Goal: Navigation & Orientation: Find specific page/section

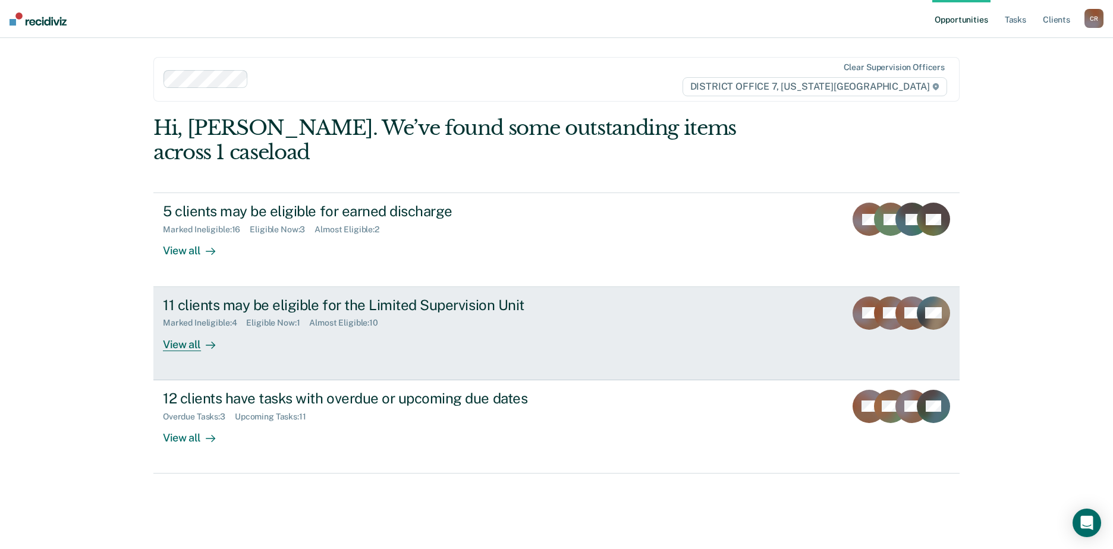
click at [196, 328] on div "View all" at bounding box center [196, 339] width 67 height 23
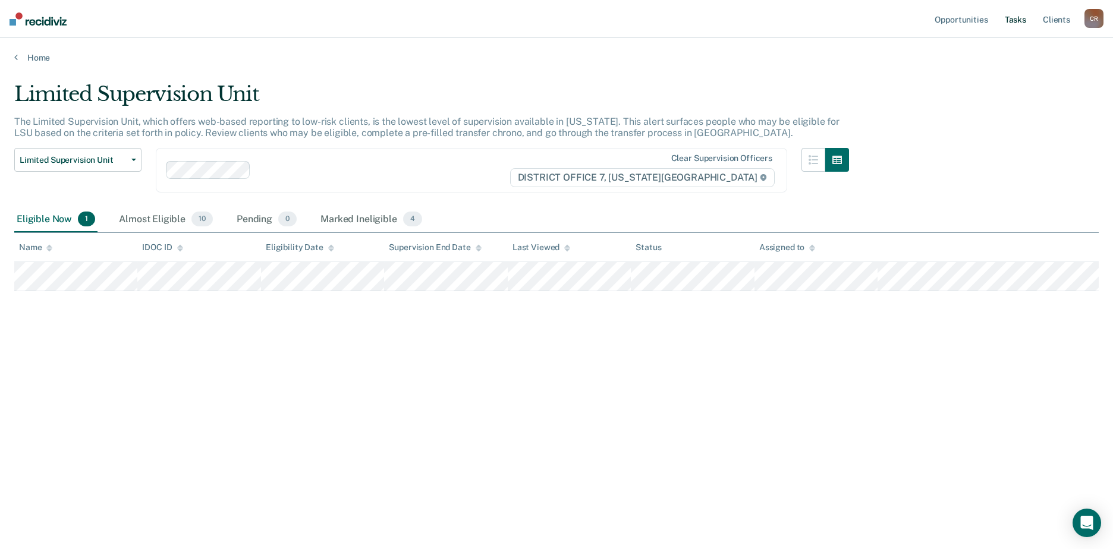
click at [1017, 21] on link "Tasks" at bounding box center [1015, 19] width 26 height 38
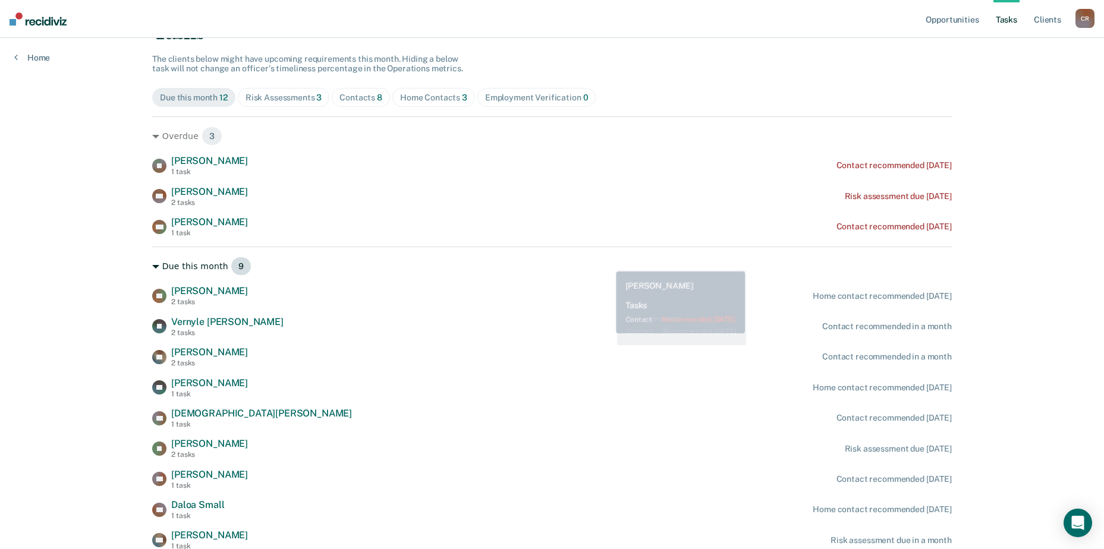
scroll to position [97, 0]
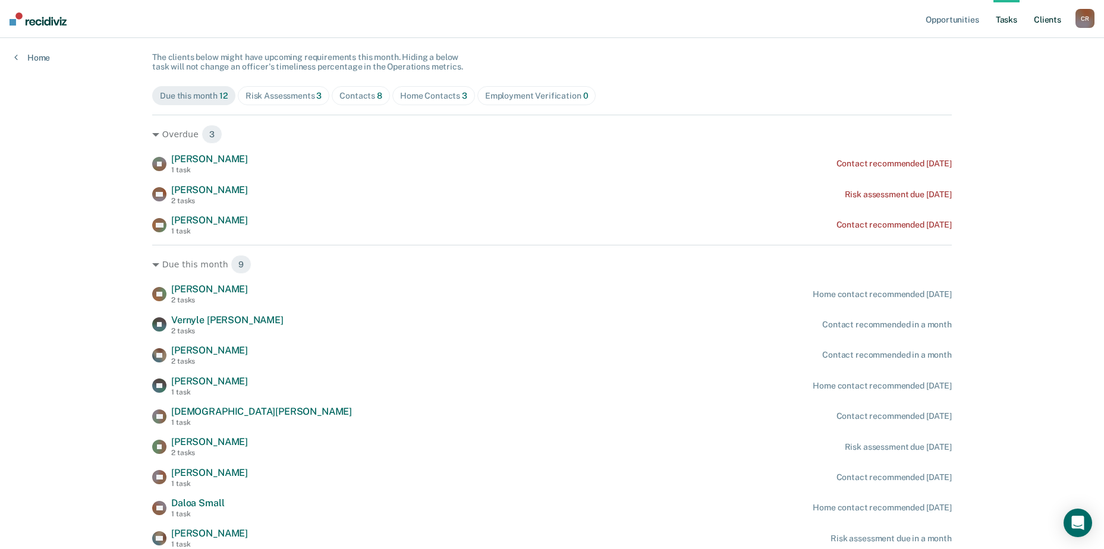
click at [1037, 15] on link "Client s" at bounding box center [1047, 19] width 32 height 38
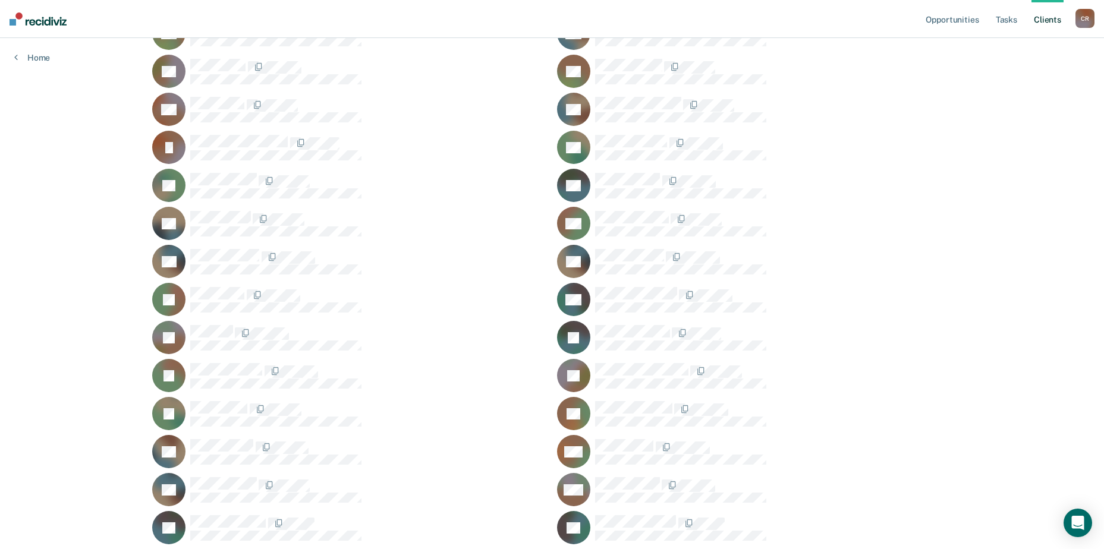
scroll to position [416, 0]
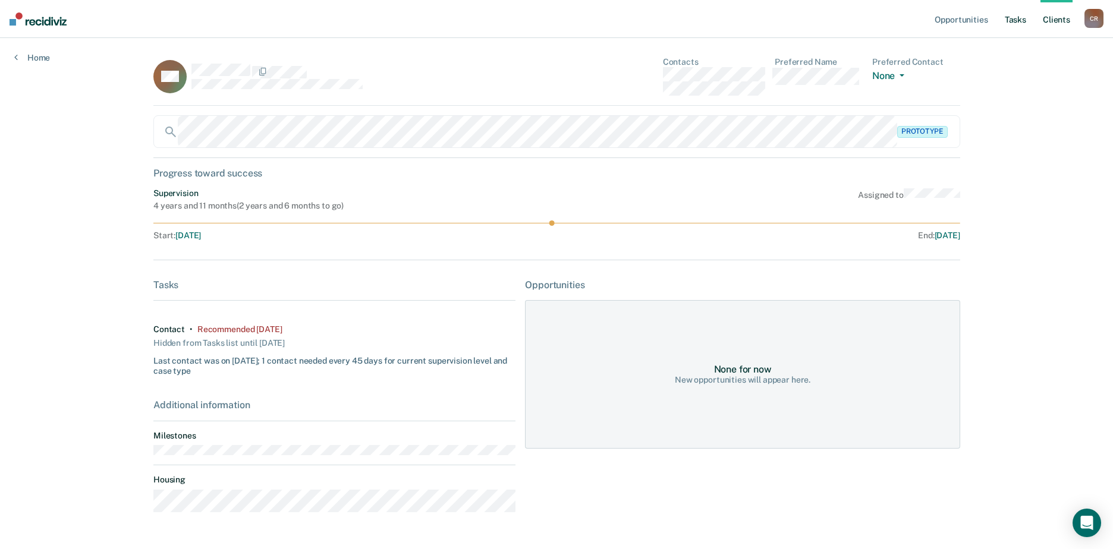
click at [1007, 17] on link "Tasks" at bounding box center [1015, 19] width 26 height 38
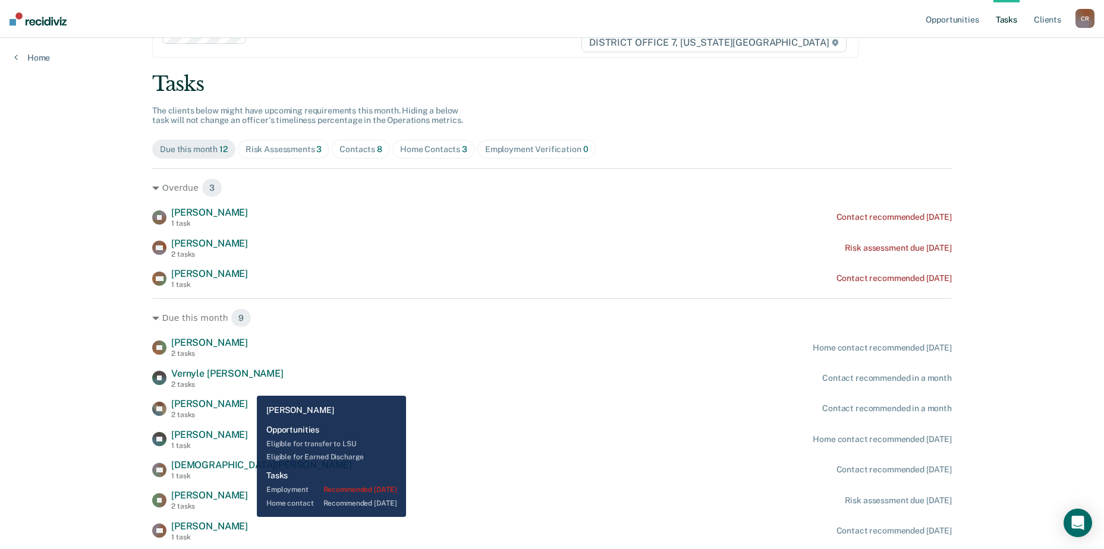
scroll to position [97, 0]
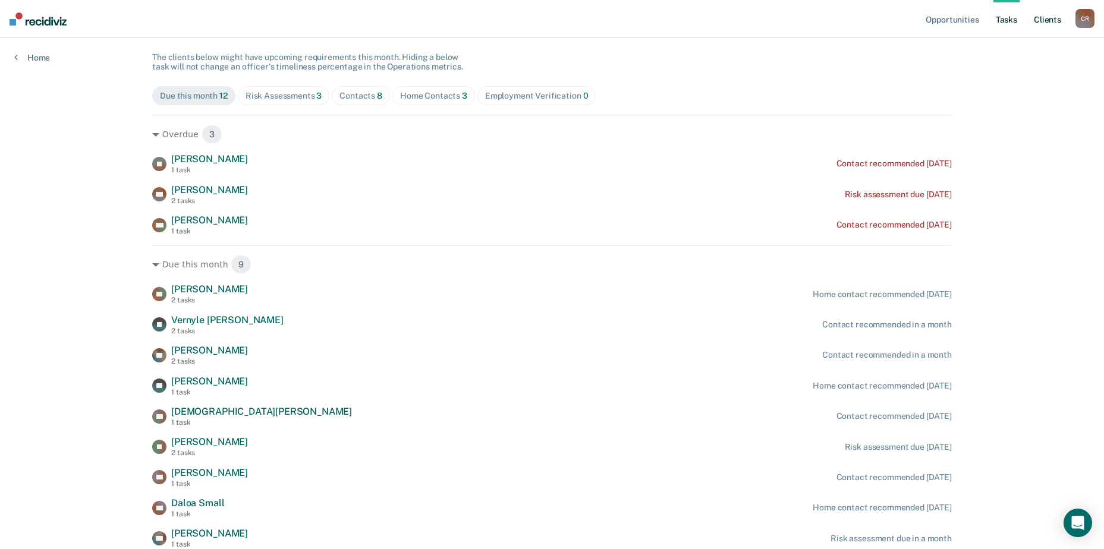
click at [1054, 18] on link "Client s" at bounding box center [1047, 19] width 32 height 38
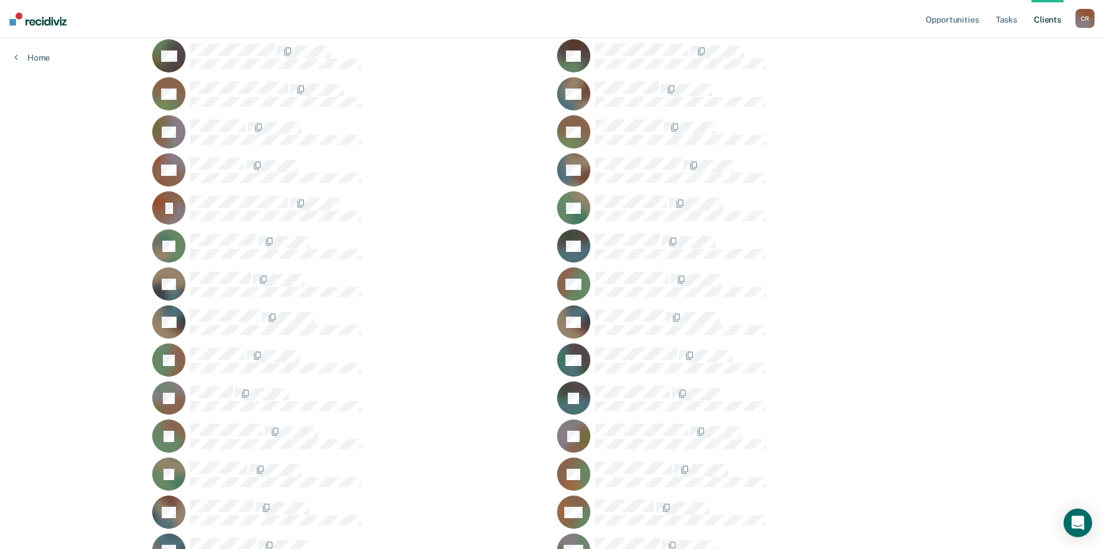
scroll to position [357, 0]
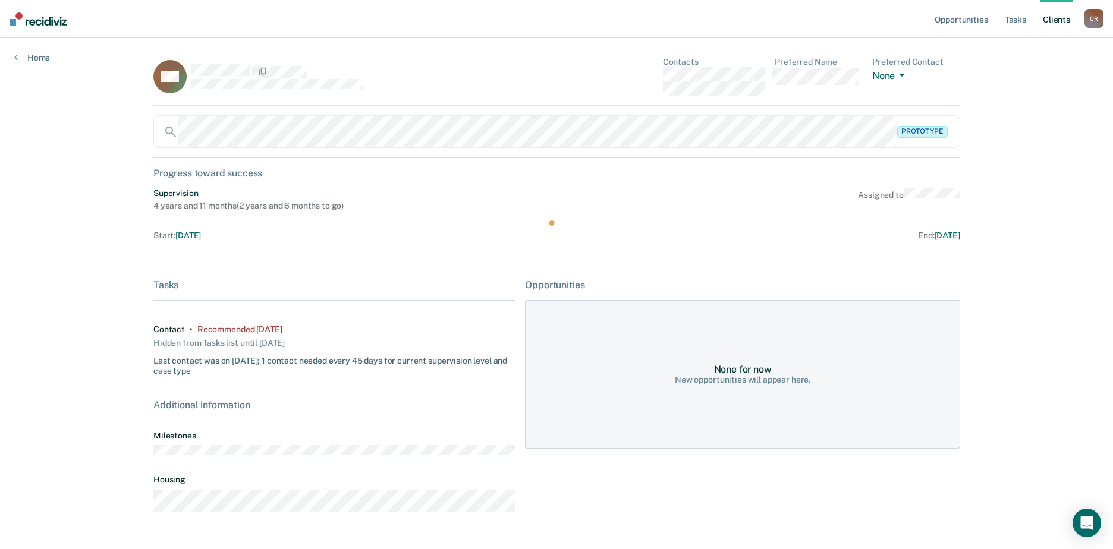
click at [931, 133] on div "Prototype" at bounding box center [556, 131] width 806 height 33
click at [1014, 18] on link "Tasks" at bounding box center [1015, 19] width 26 height 38
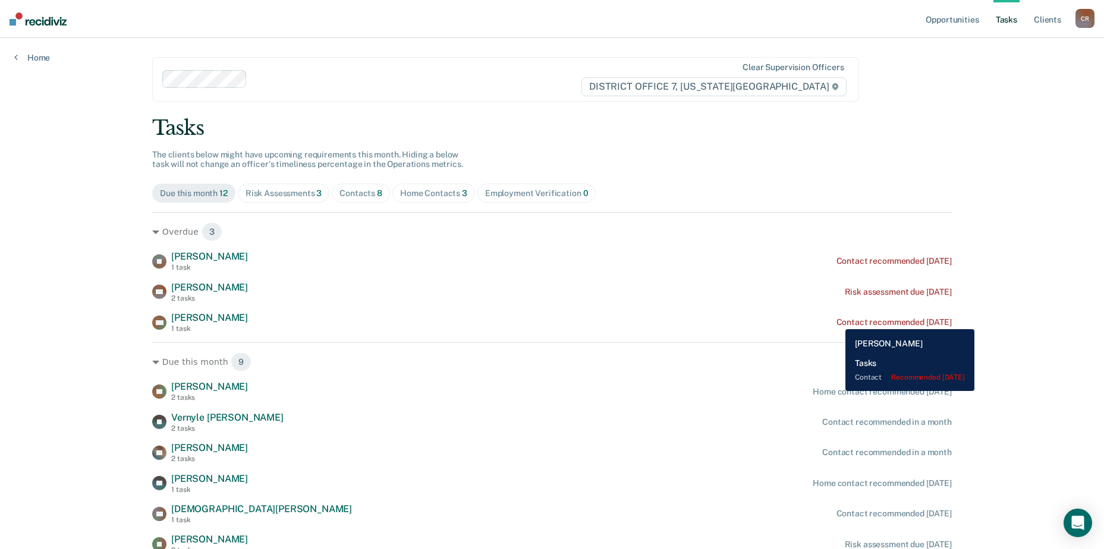
click at [836, 320] on div "Contact recommended 3 days ago" at bounding box center [893, 322] width 115 height 10
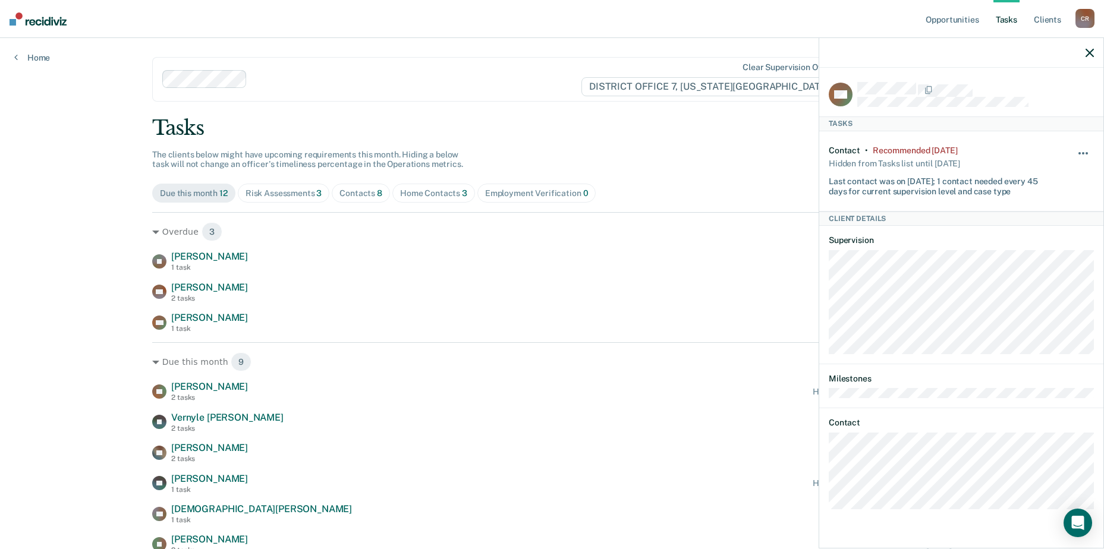
click at [1077, 151] on button "button" at bounding box center [1083, 159] width 20 height 19
click at [1035, 209] on button "7 days" at bounding box center [1051, 209] width 86 height 19
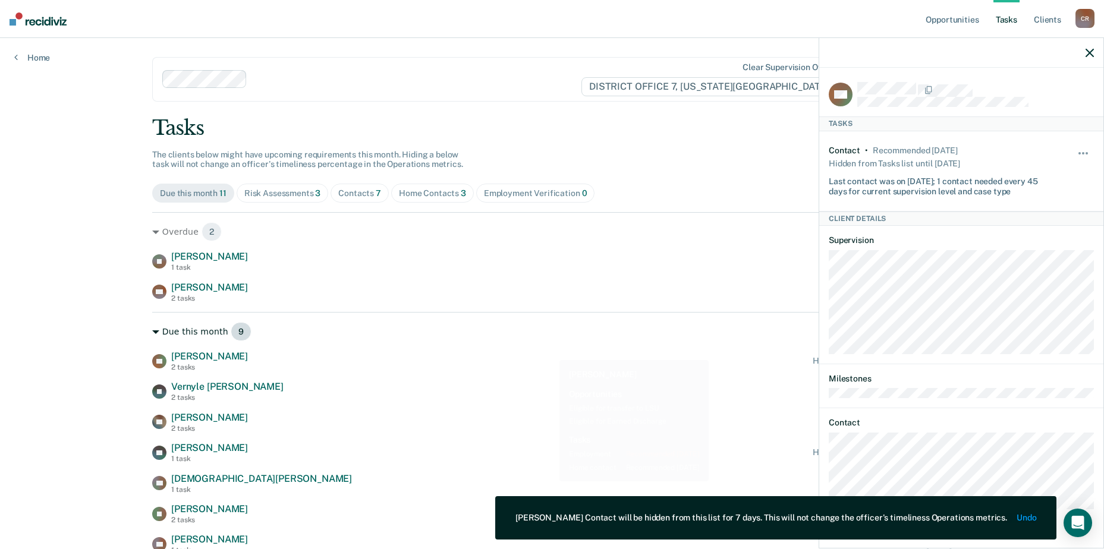
click at [479, 324] on div "Due this month 9" at bounding box center [551, 331] width 799 height 19
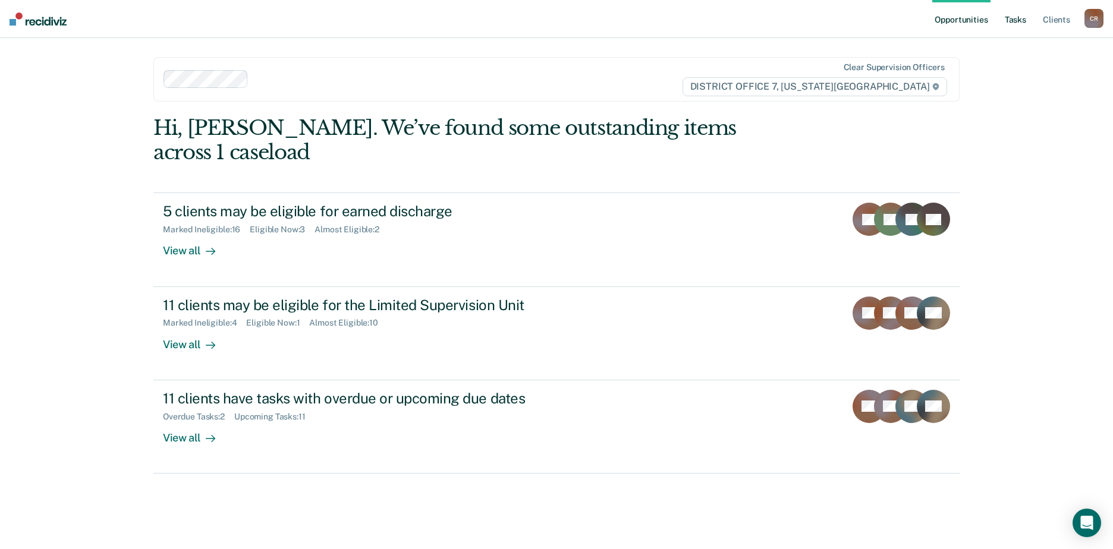
click at [1009, 19] on link "Tasks" at bounding box center [1015, 19] width 26 height 38
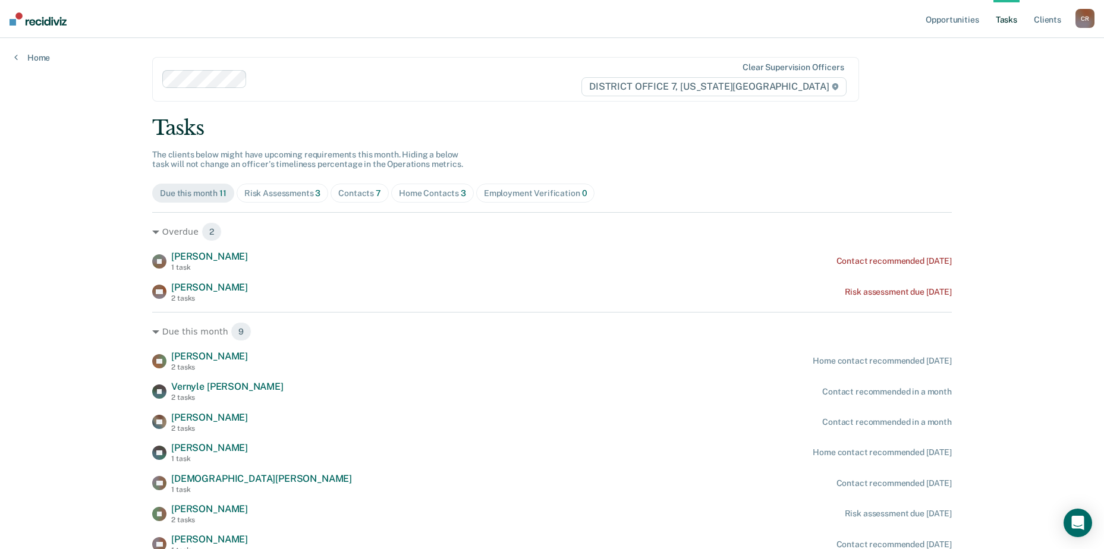
click at [418, 193] on div "Home Contacts 3" at bounding box center [432, 193] width 67 height 10
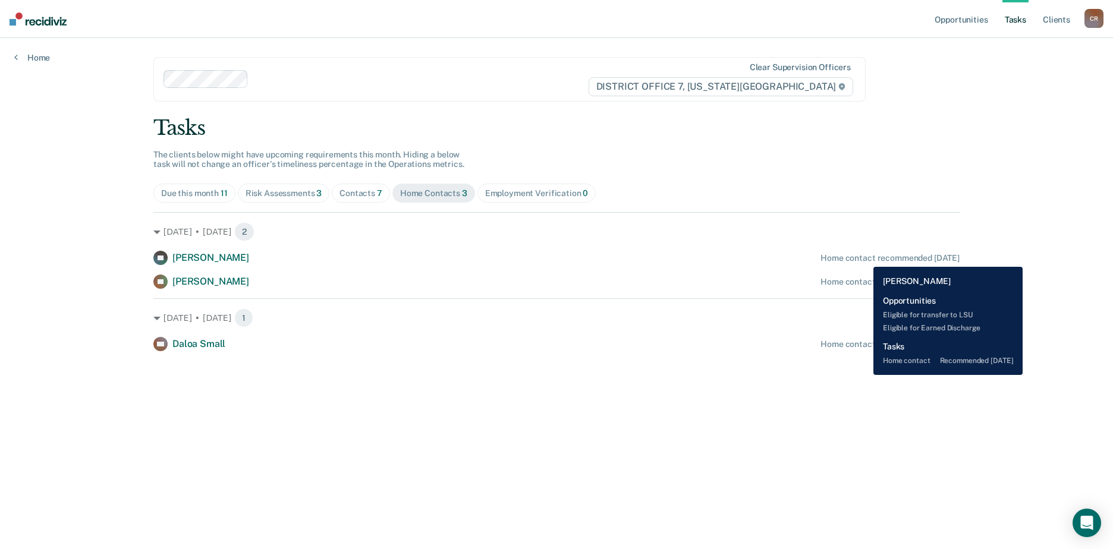
click at [864, 258] on div "Home contact recommended [DATE]" at bounding box center [889, 258] width 139 height 10
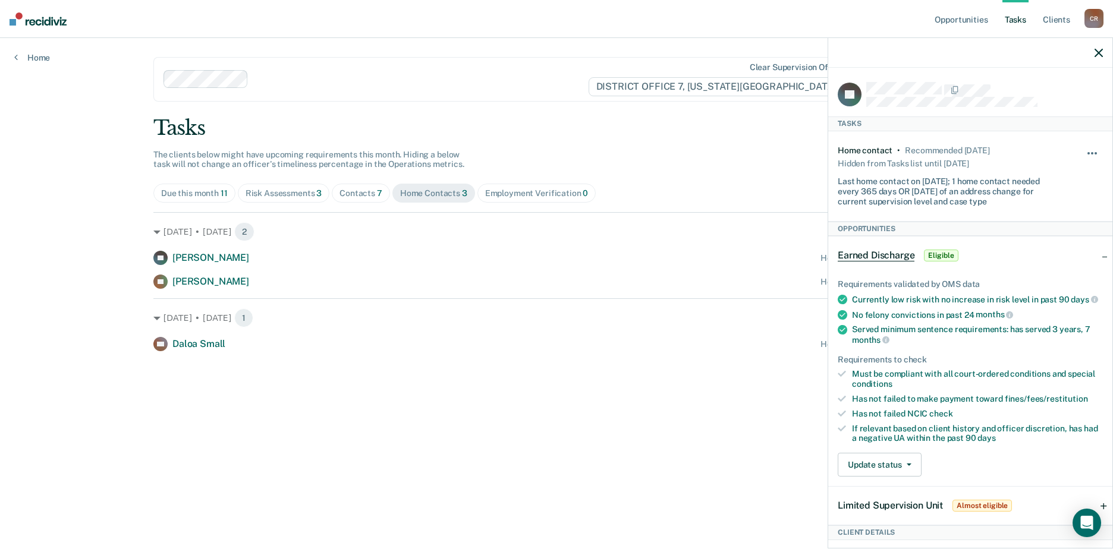
click at [1082, 153] on button "button" at bounding box center [1092, 159] width 20 height 19
click at [1023, 206] on button "7 days" at bounding box center [1060, 209] width 86 height 19
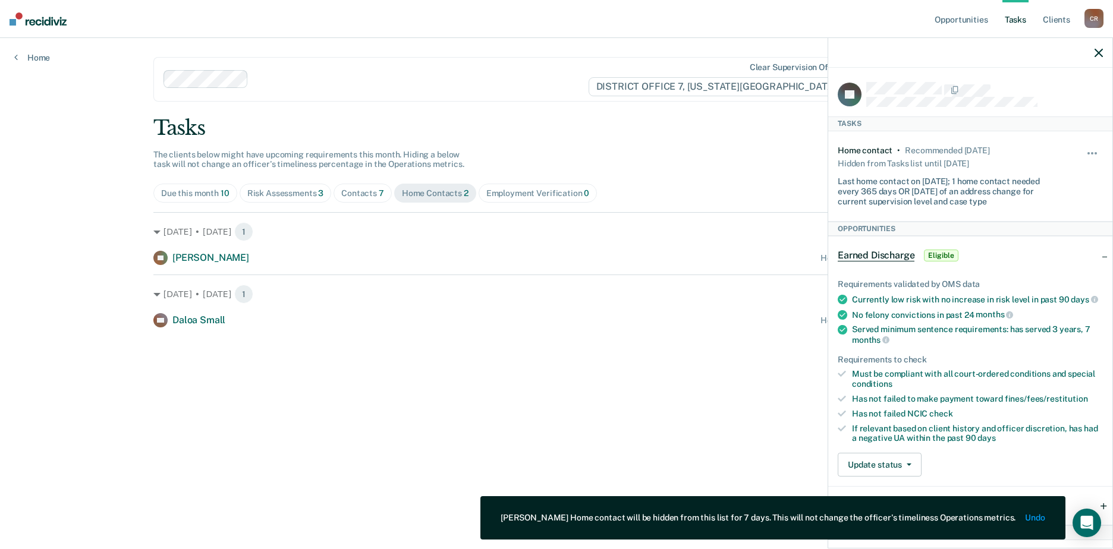
click at [339, 431] on main "Clear supervision officers DISTRICT OFFICE 7, [US_STATE] FALLS Tasks The client…" at bounding box center [556, 279] width 834 height 483
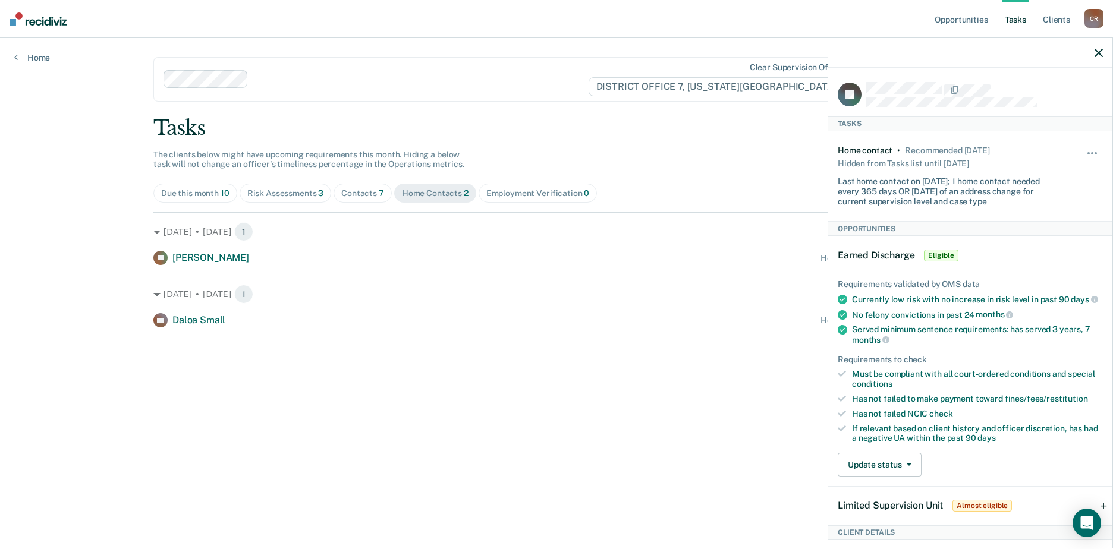
click at [1099, 51] on icon "button" at bounding box center [1098, 53] width 8 height 8
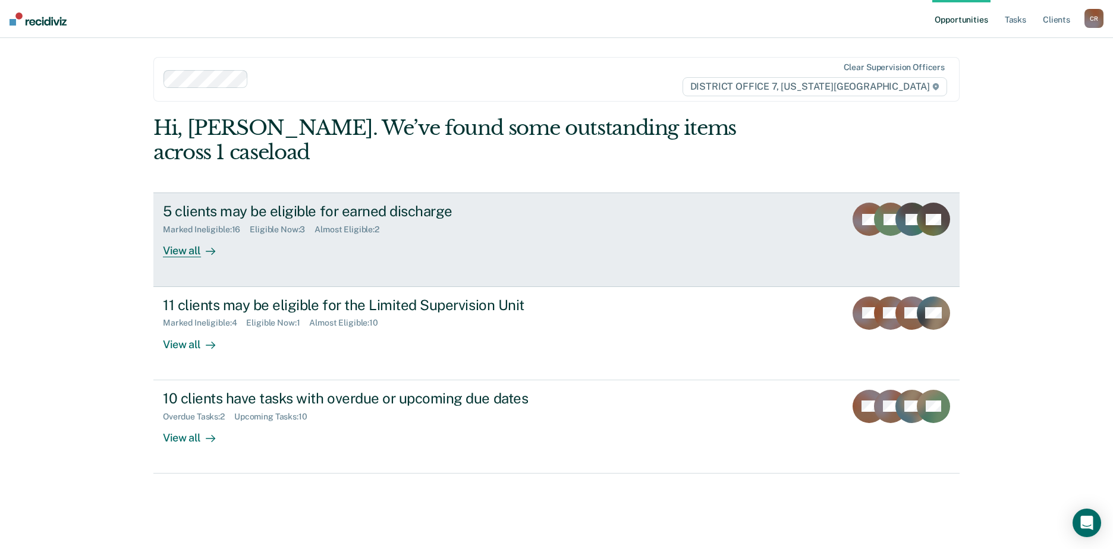
click at [185, 235] on div "View all" at bounding box center [196, 246] width 67 height 23
